Goal: Task Accomplishment & Management: Complete application form

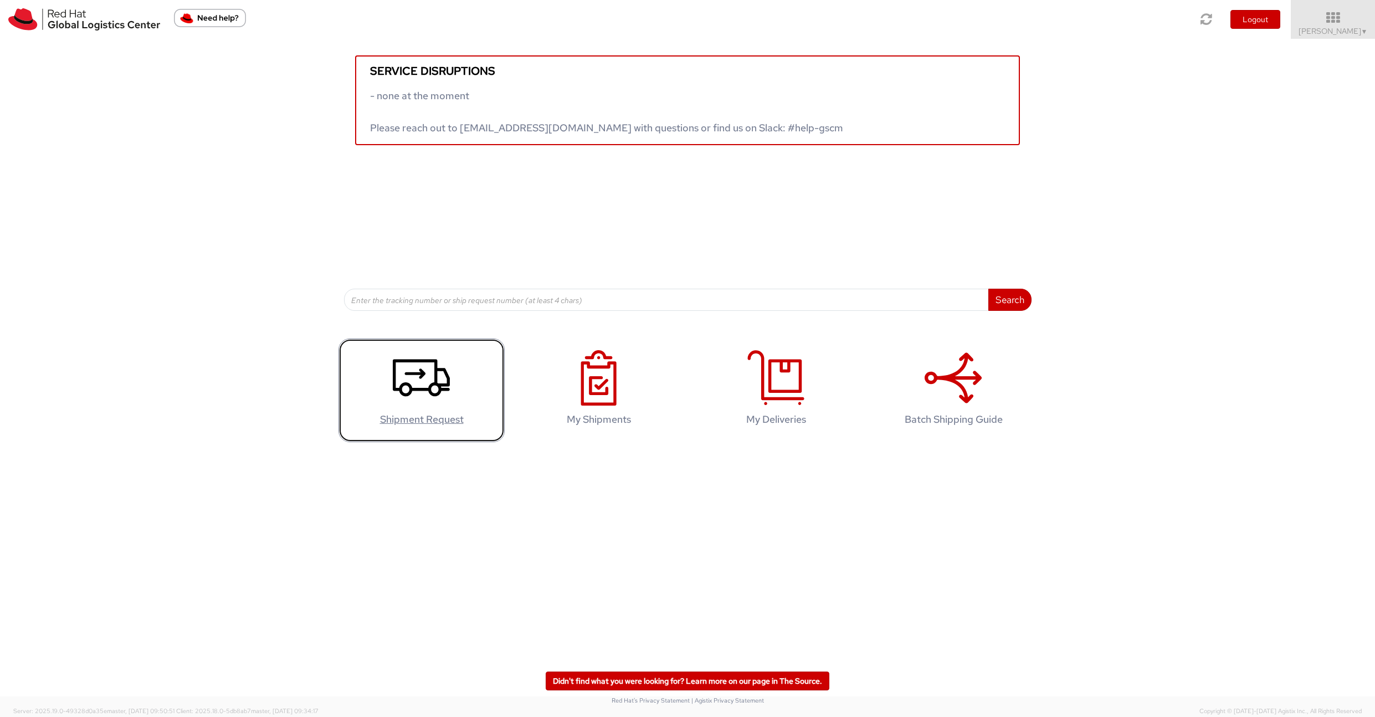
click at [430, 362] on icon at bounding box center [421, 377] width 57 height 55
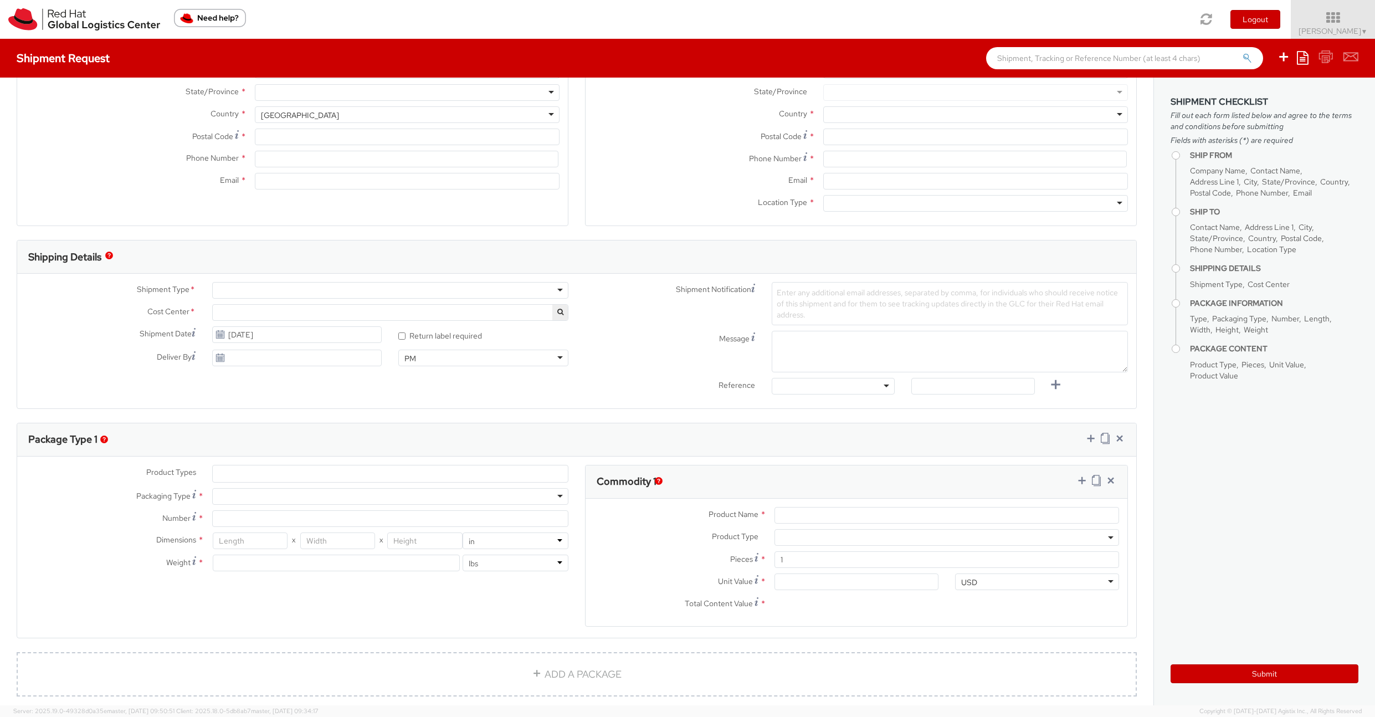
select select "850"
select select
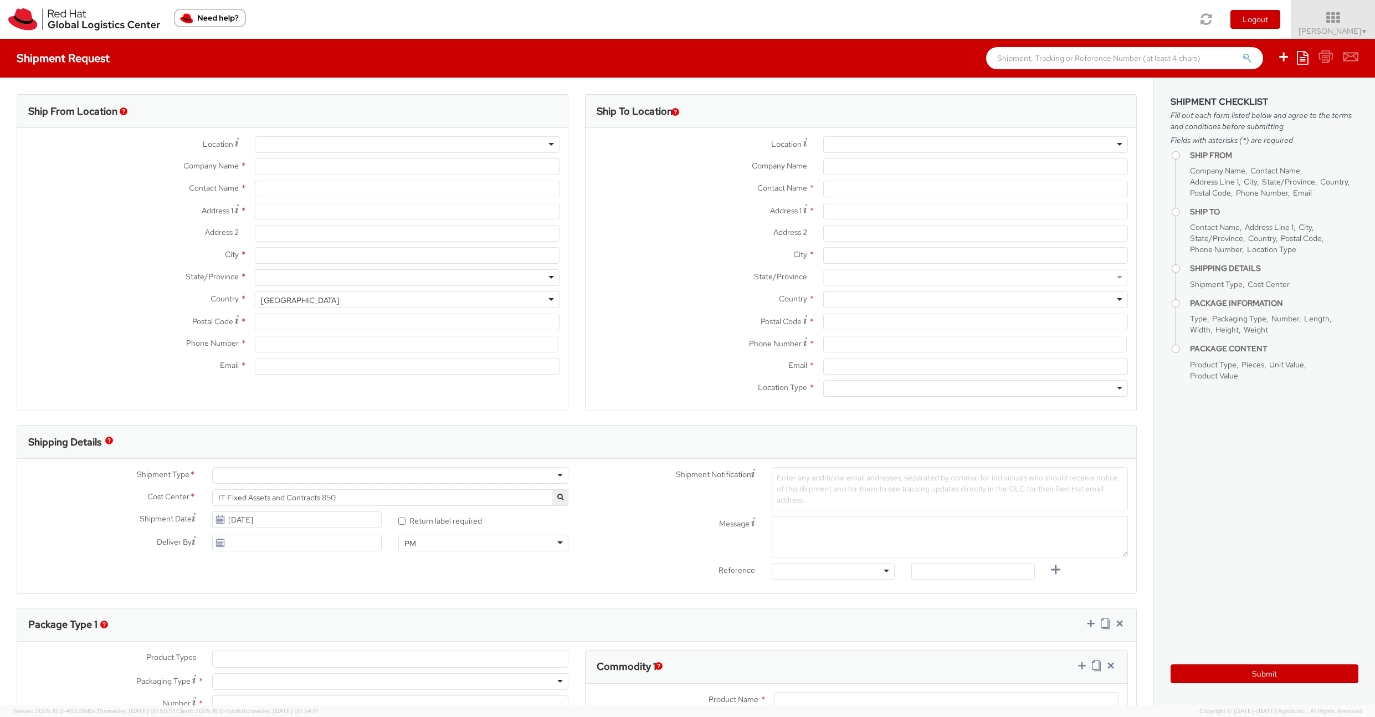
type input "Red Hat Czech s.r.o."
type input "Jakub Klement"
type input "Purkynova 647/111"
type input "BRNO"
type input "621 00"
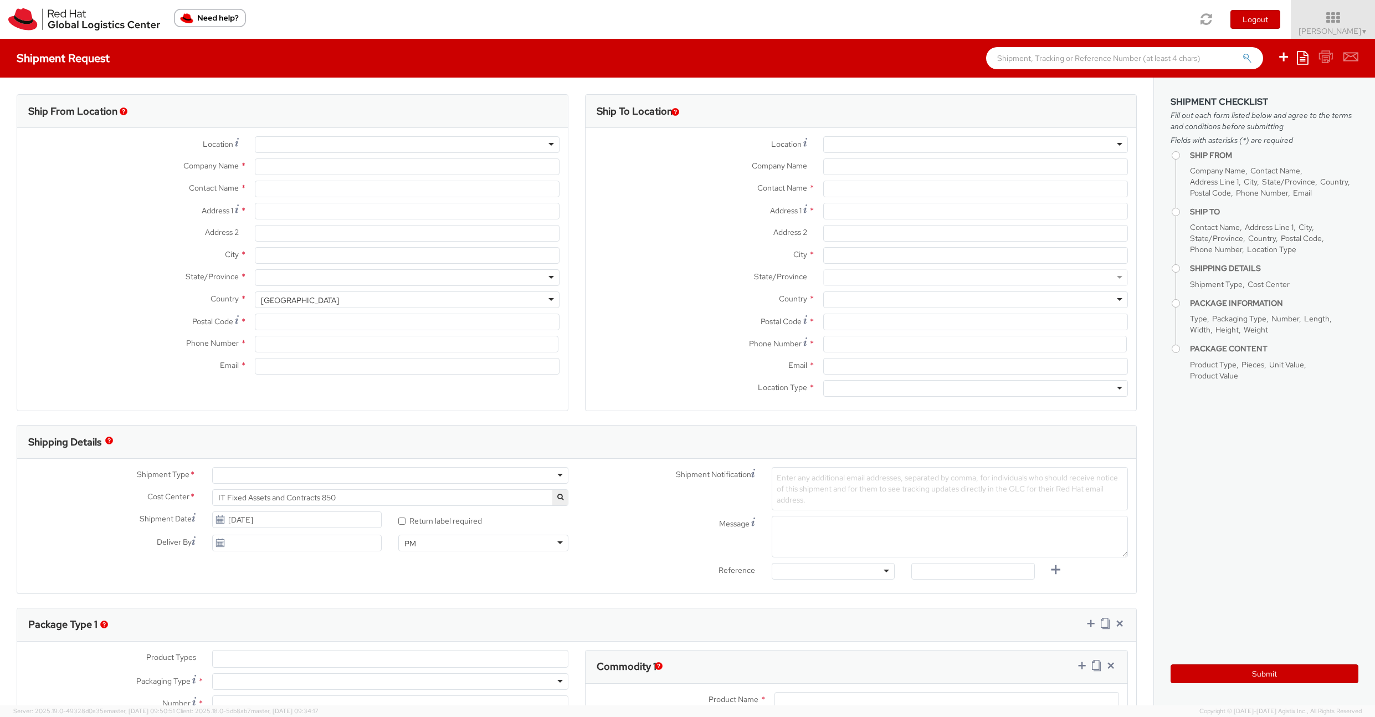
type input "420538882055"
type input "jklement@redhat.com"
select select "CM"
select select "KGS"
